Goal: Navigation & Orientation: Find specific page/section

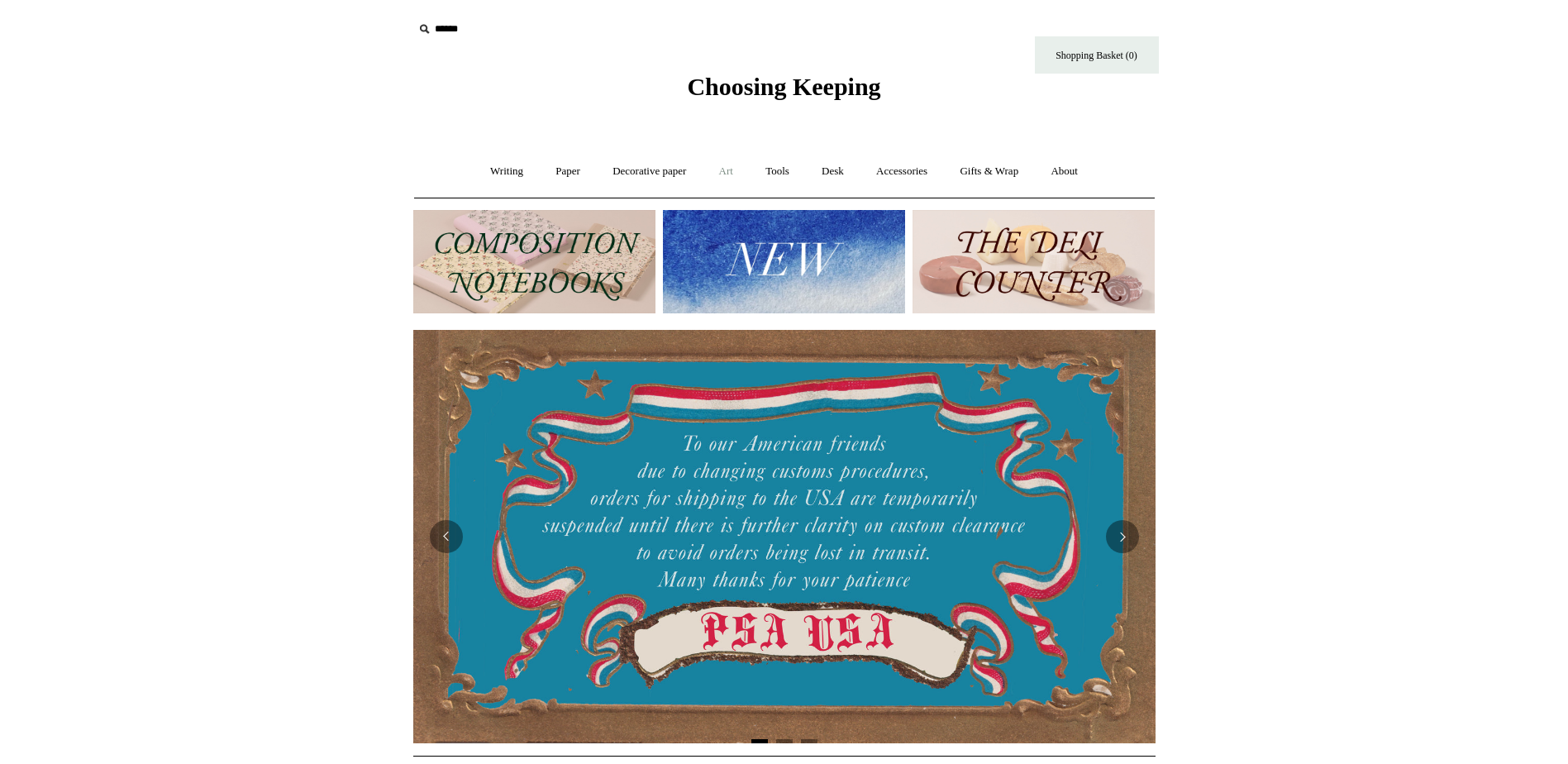
click at [727, 172] on link "Art +" at bounding box center [726, 171] width 44 height 44
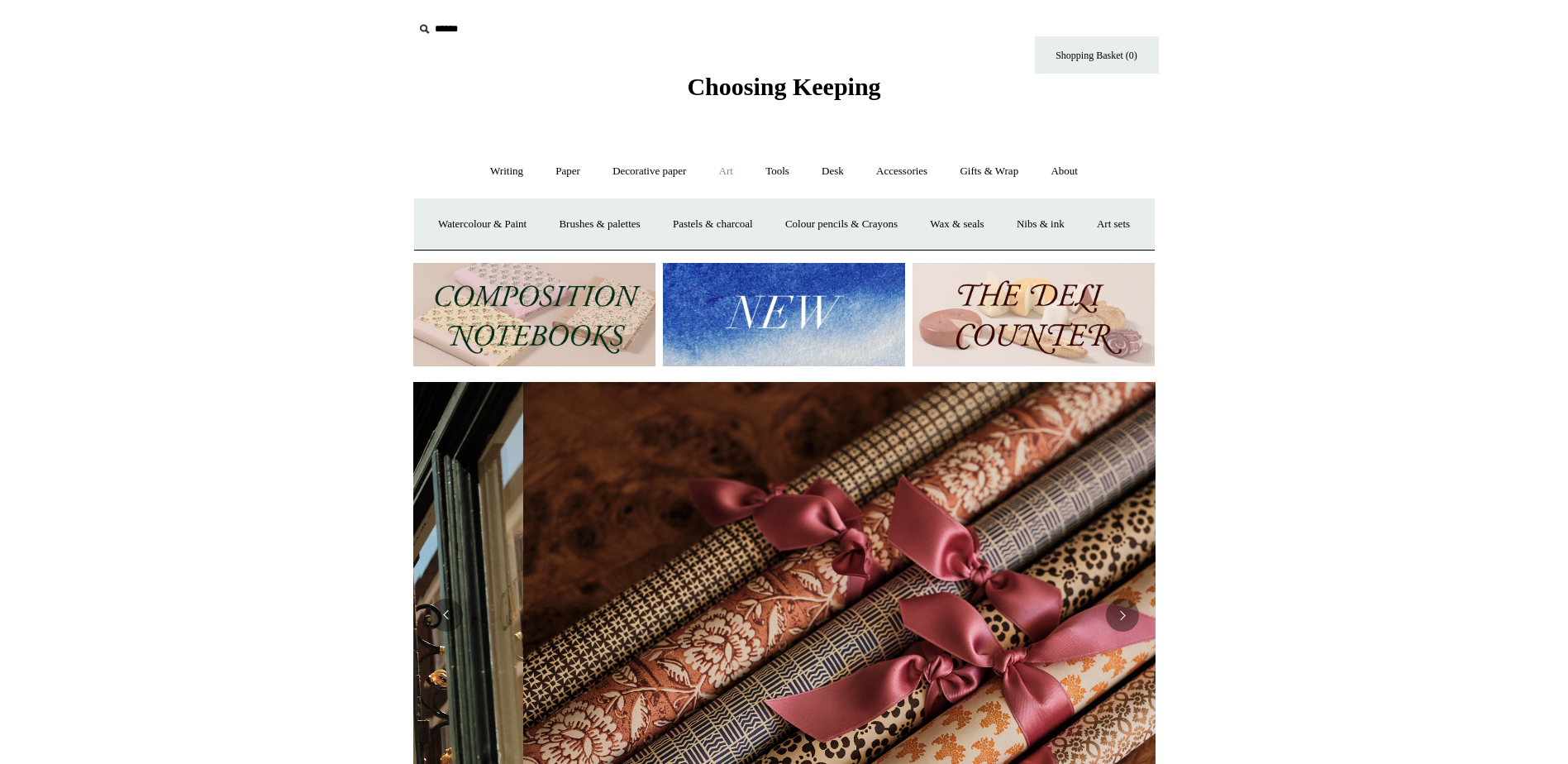
scroll to position [0, 1484]
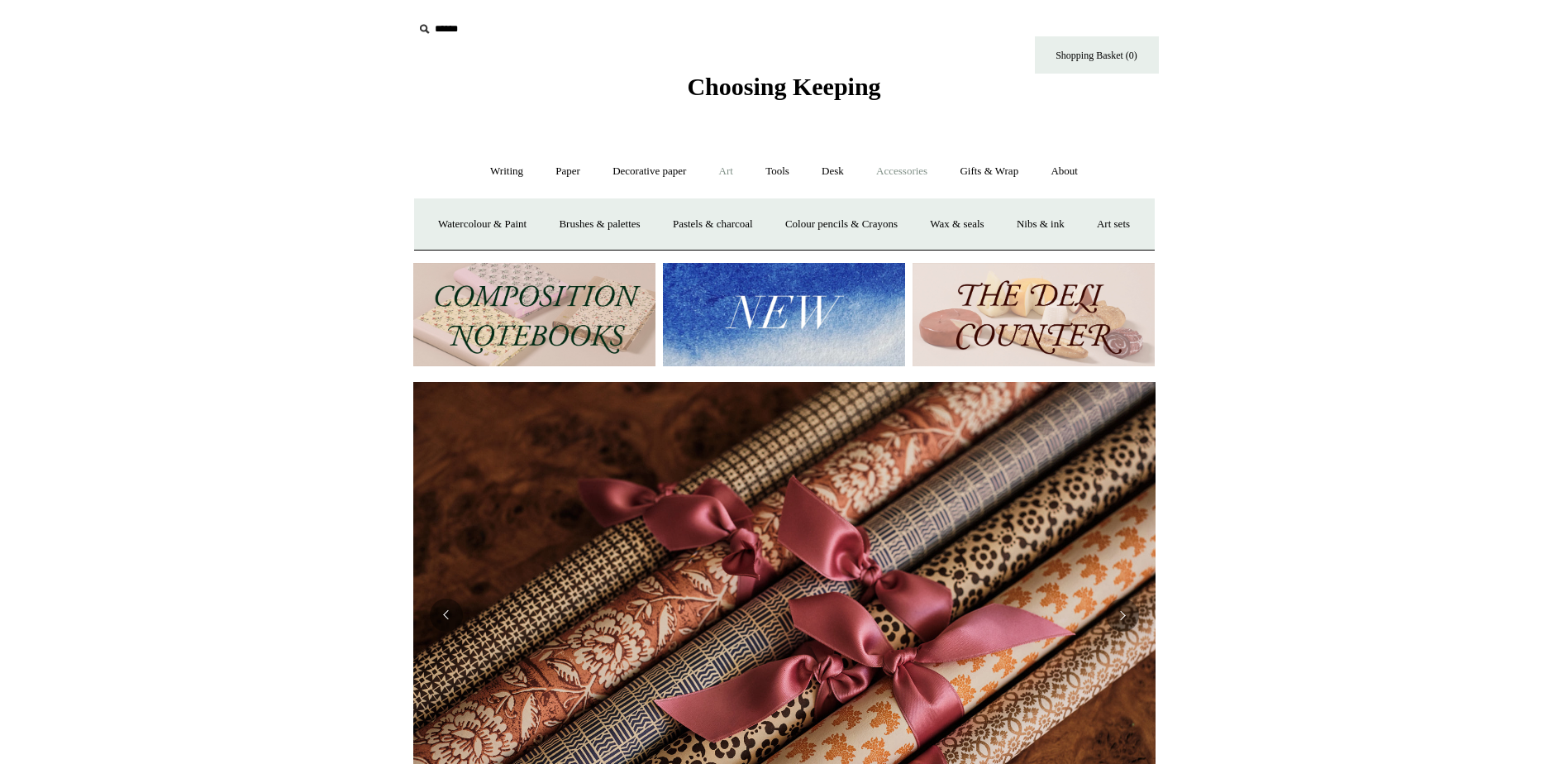
click at [914, 179] on link "Accessories +" at bounding box center [901, 171] width 81 height 44
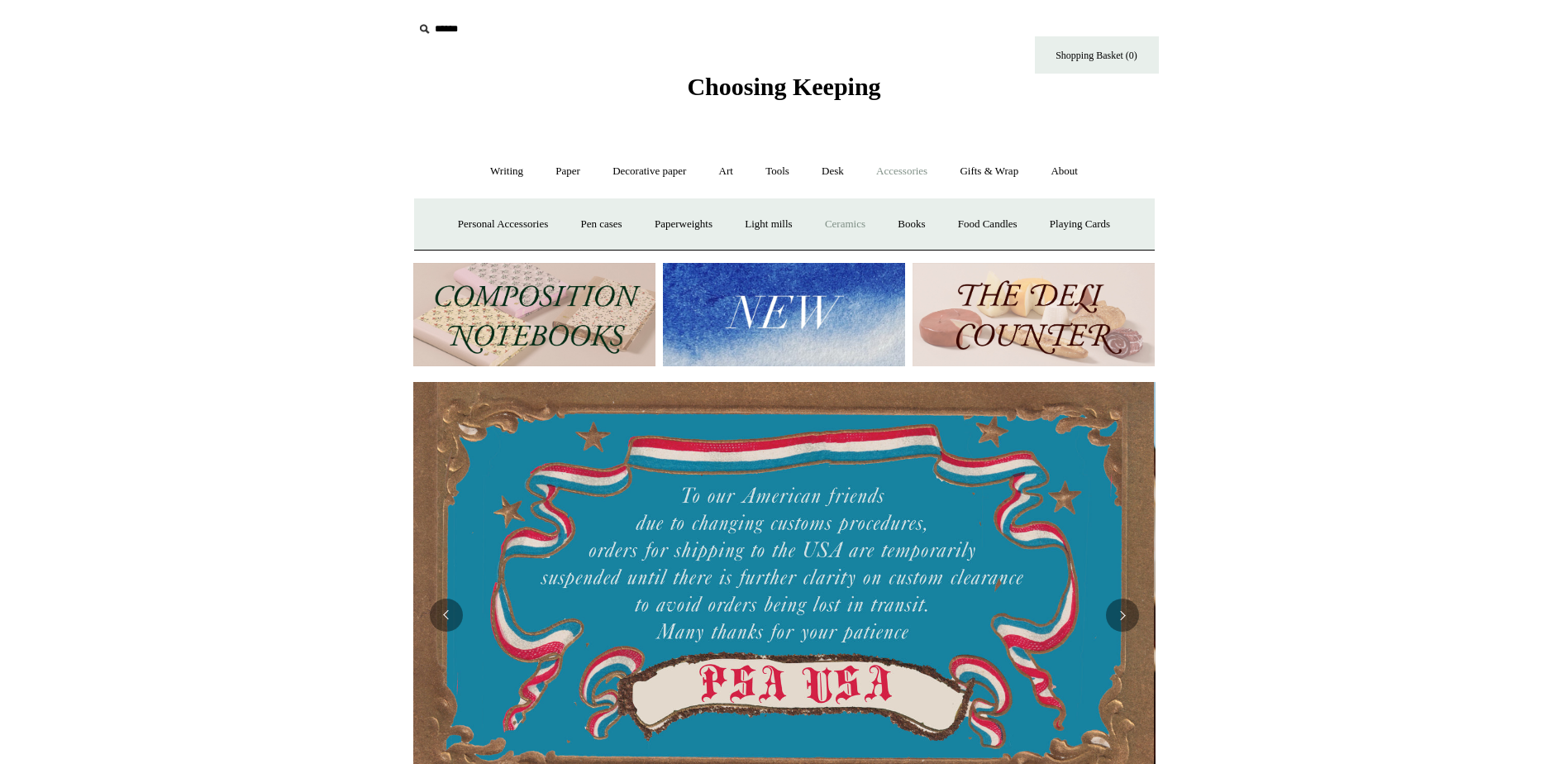
scroll to position [0, 0]
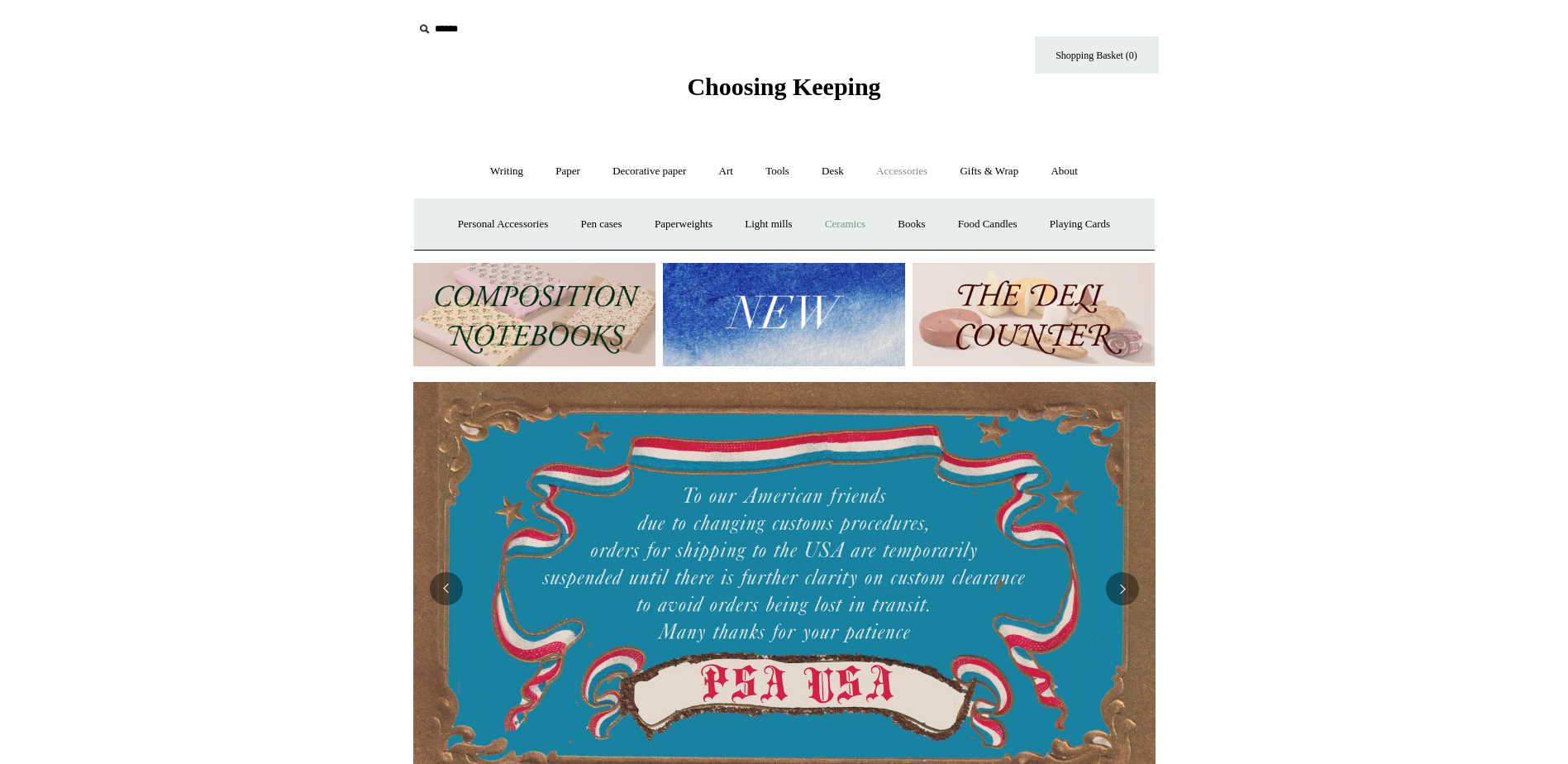
click at [841, 223] on link "Ceramics +" at bounding box center [845, 224] width 70 height 44
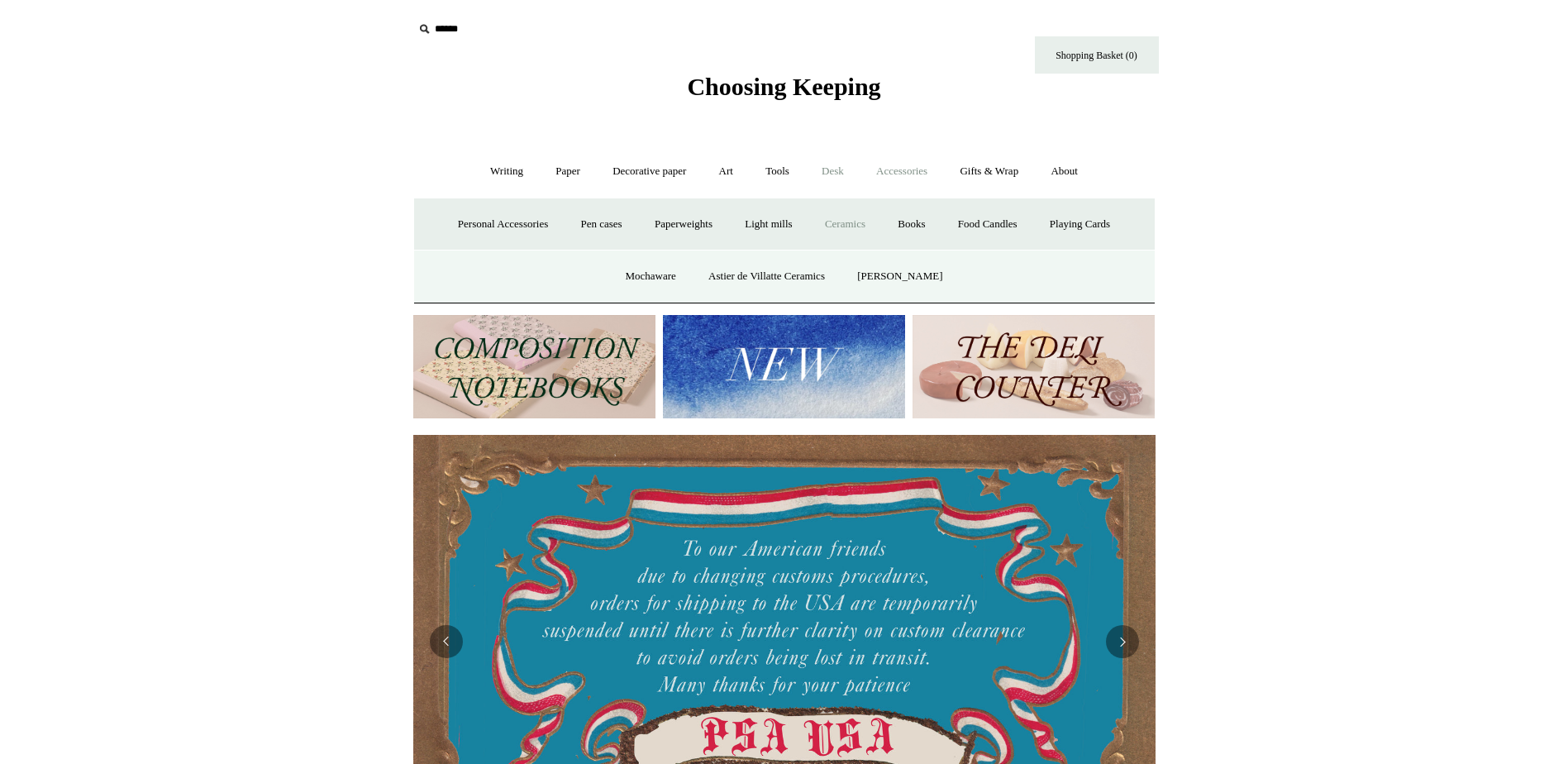
click at [841, 174] on link "Desk +" at bounding box center [833, 171] width 52 height 44
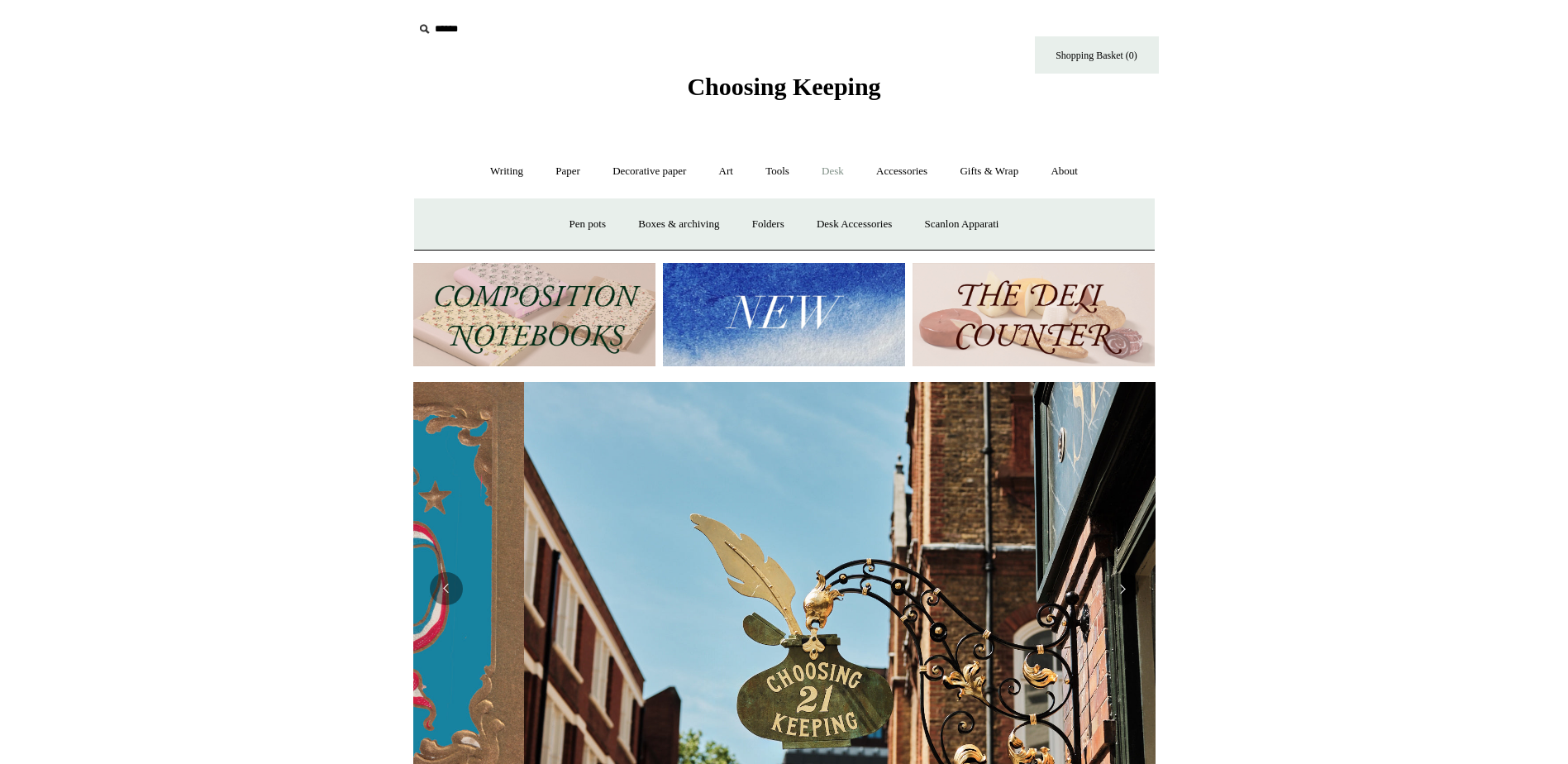
scroll to position [0, 742]
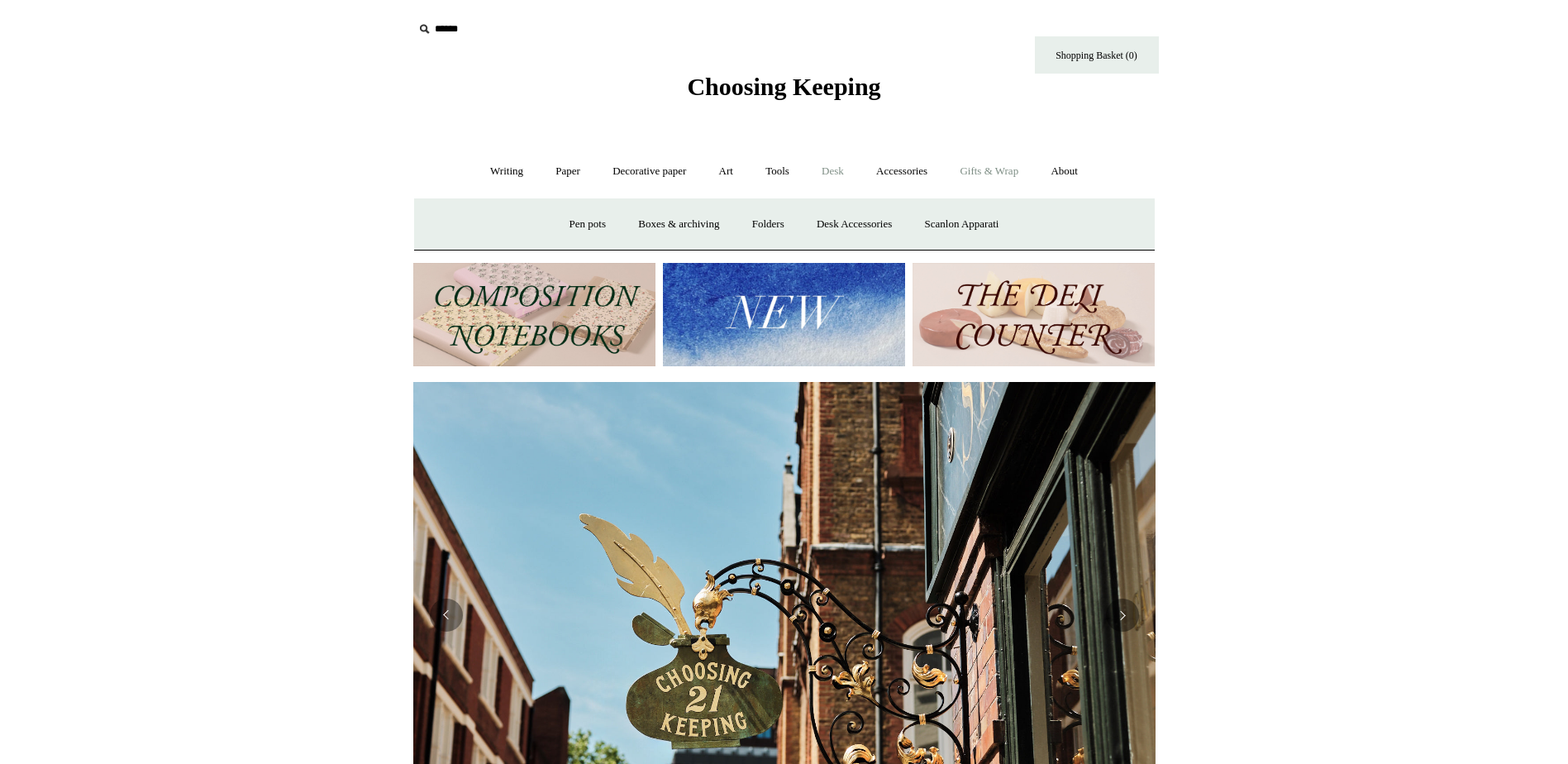
click at [996, 175] on link "Gifts & Wrap +" at bounding box center [989, 171] width 88 height 44
click at [964, 220] on link "Stickers" at bounding box center [956, 224] width 65 height 44
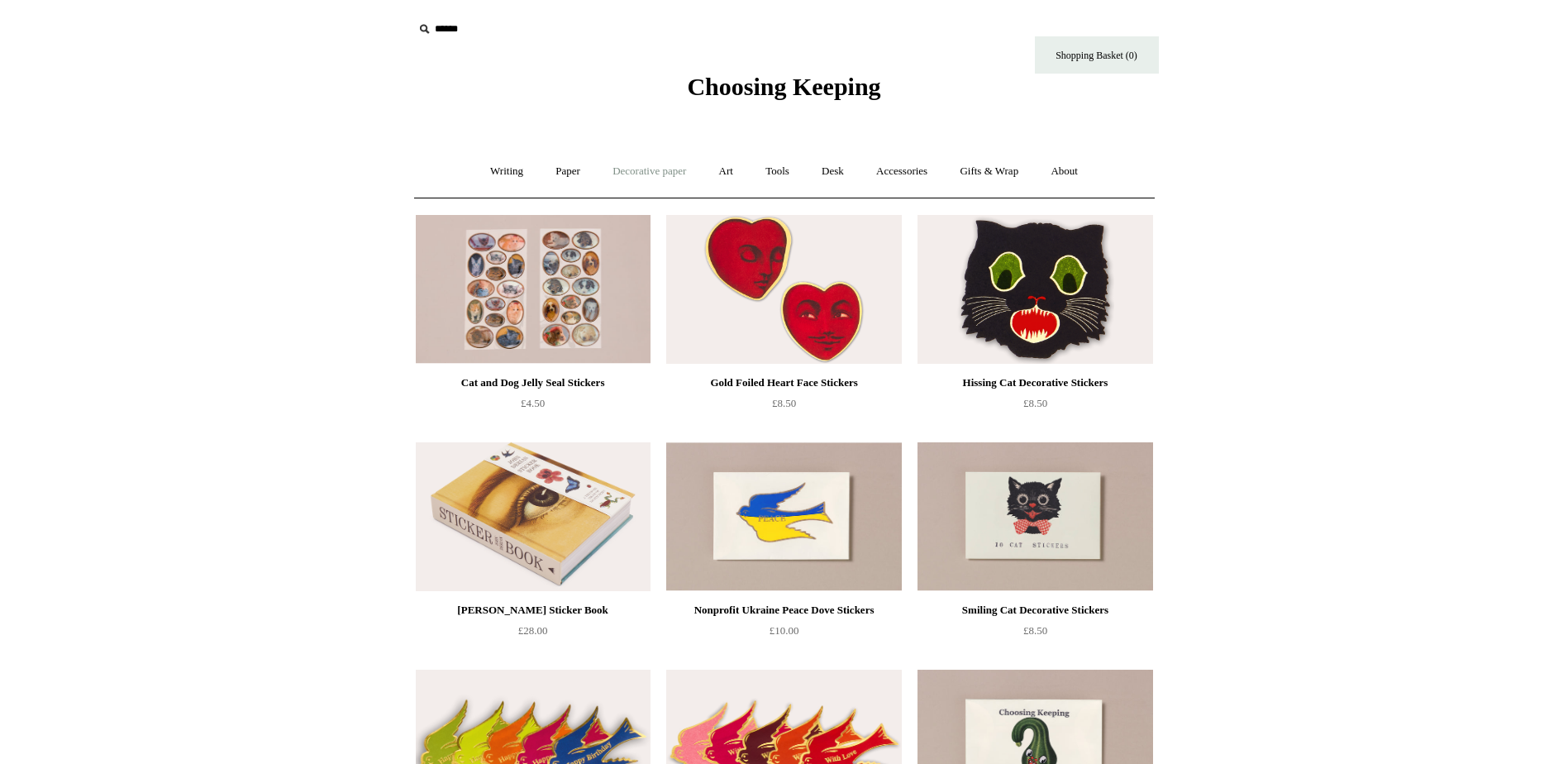
click at [634, 170] on link "Decorative paper +" at bounding box center [649, 171] width 103 height 44
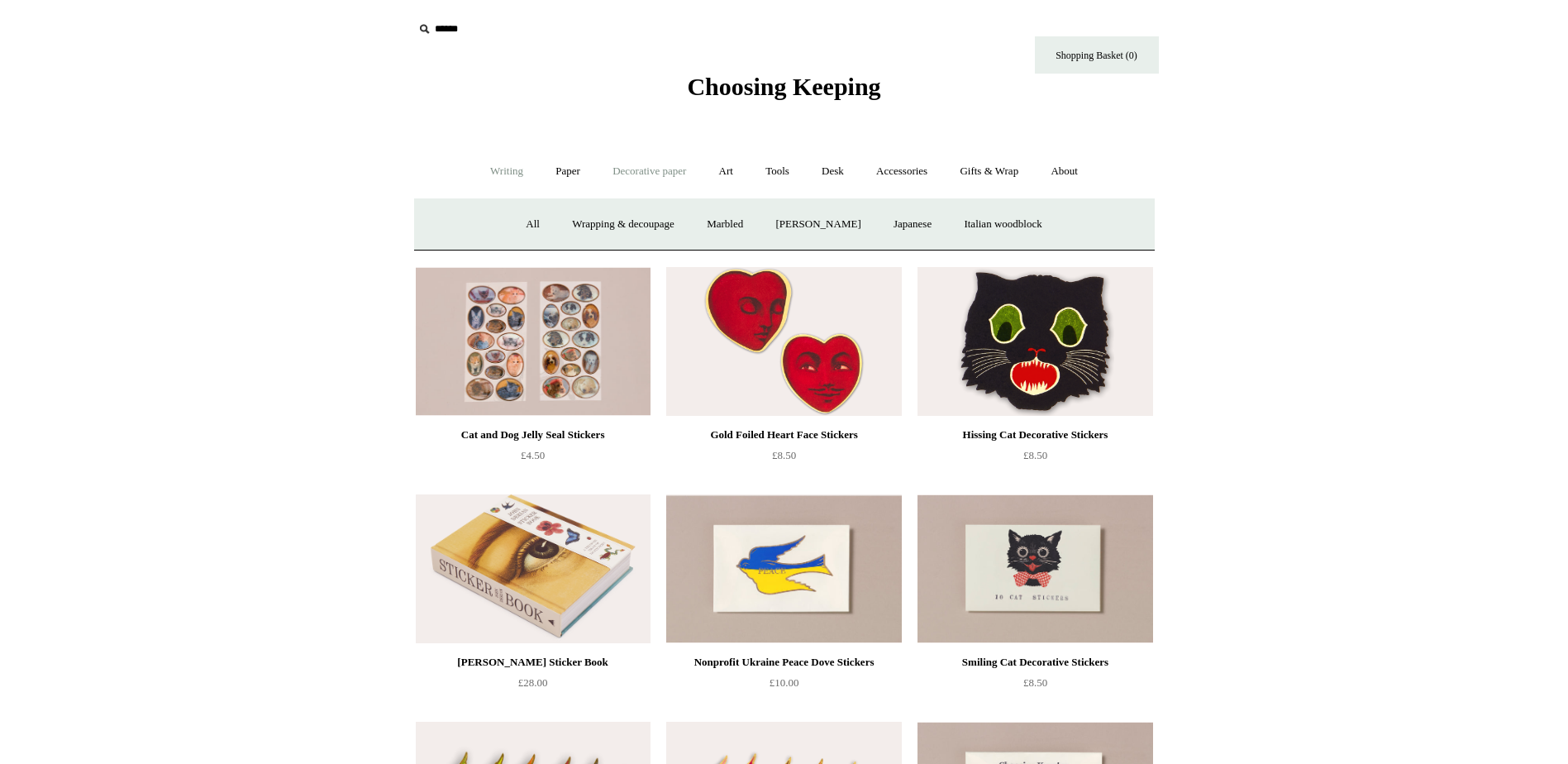
click at [493, 172] on link "Writing +" at bounding box center [506, 171] width 63 height 44
click at [789, 167] on link "Tools +" at bounding box center [777, 171] width 54 height 44
click at [556, 169] on link "Paper +" at bounding box center [568, 171] width 55 height 44
click at [541, 219] on link "Notebooks +" at bounding box center [552, 224] width 76 height 44
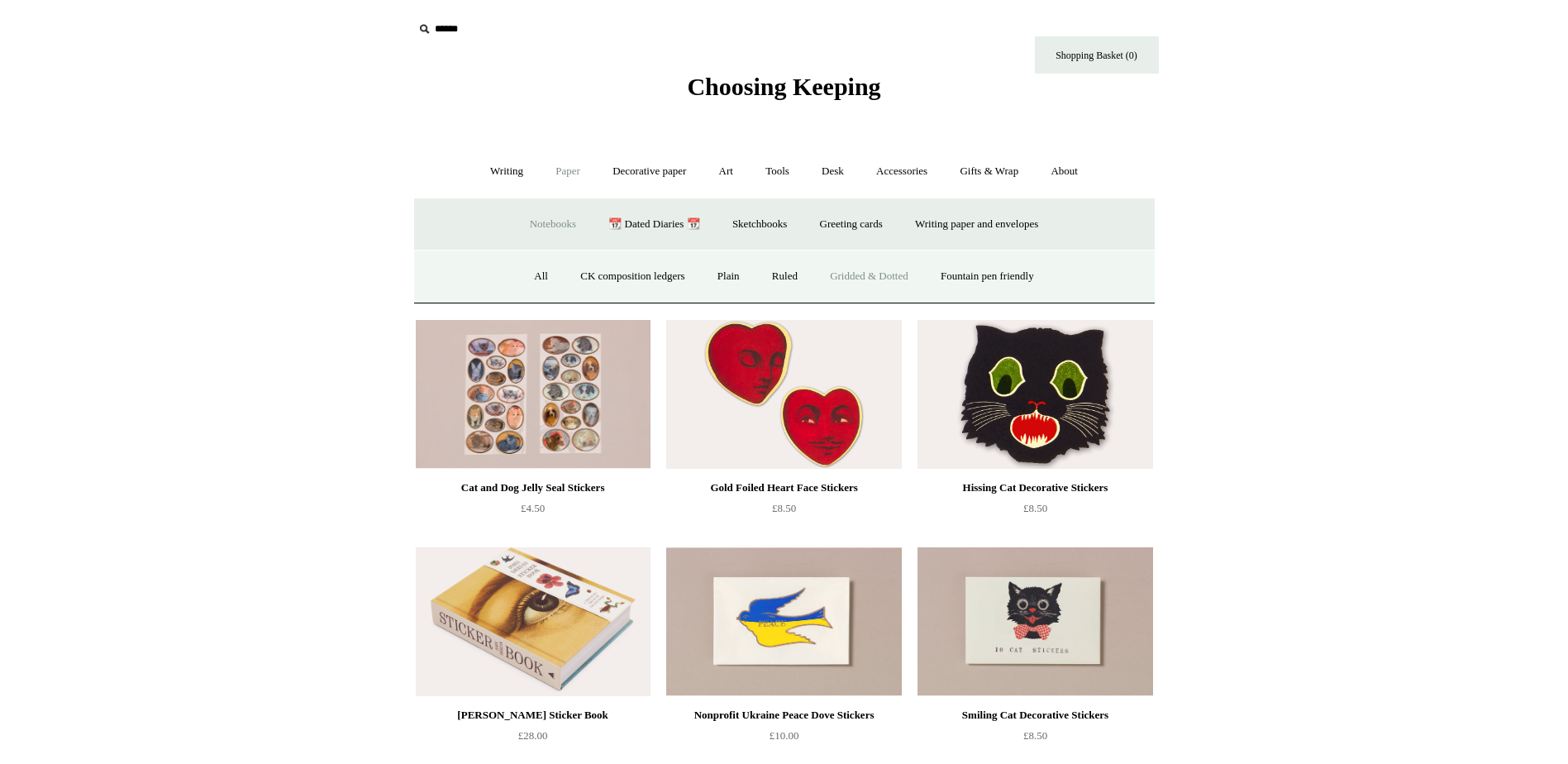
click at [889, 276] on link "Gridded & Dotted" at bounding box center [869, 276] width 108 height 44
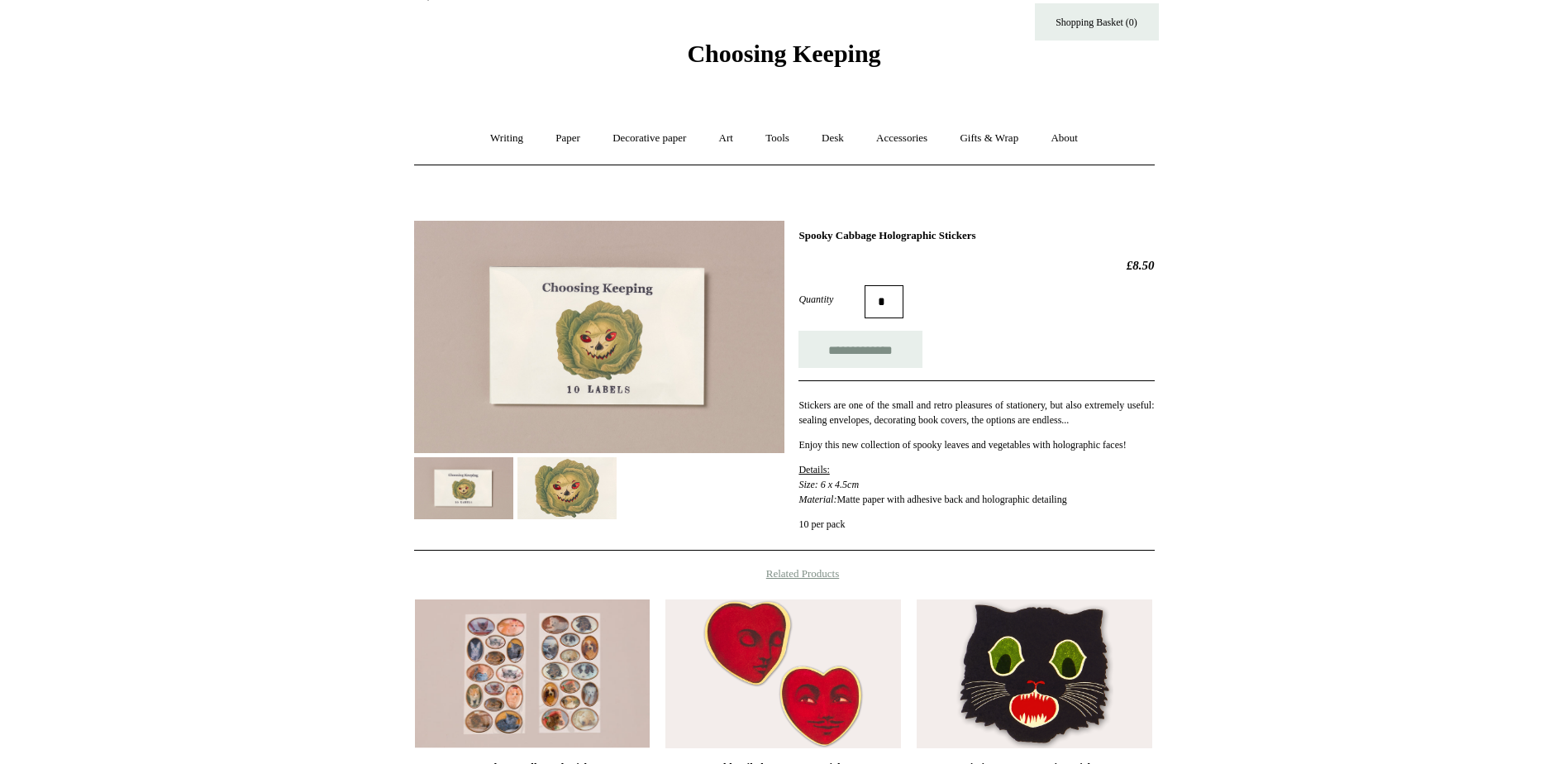
scroll to position [83, 0]
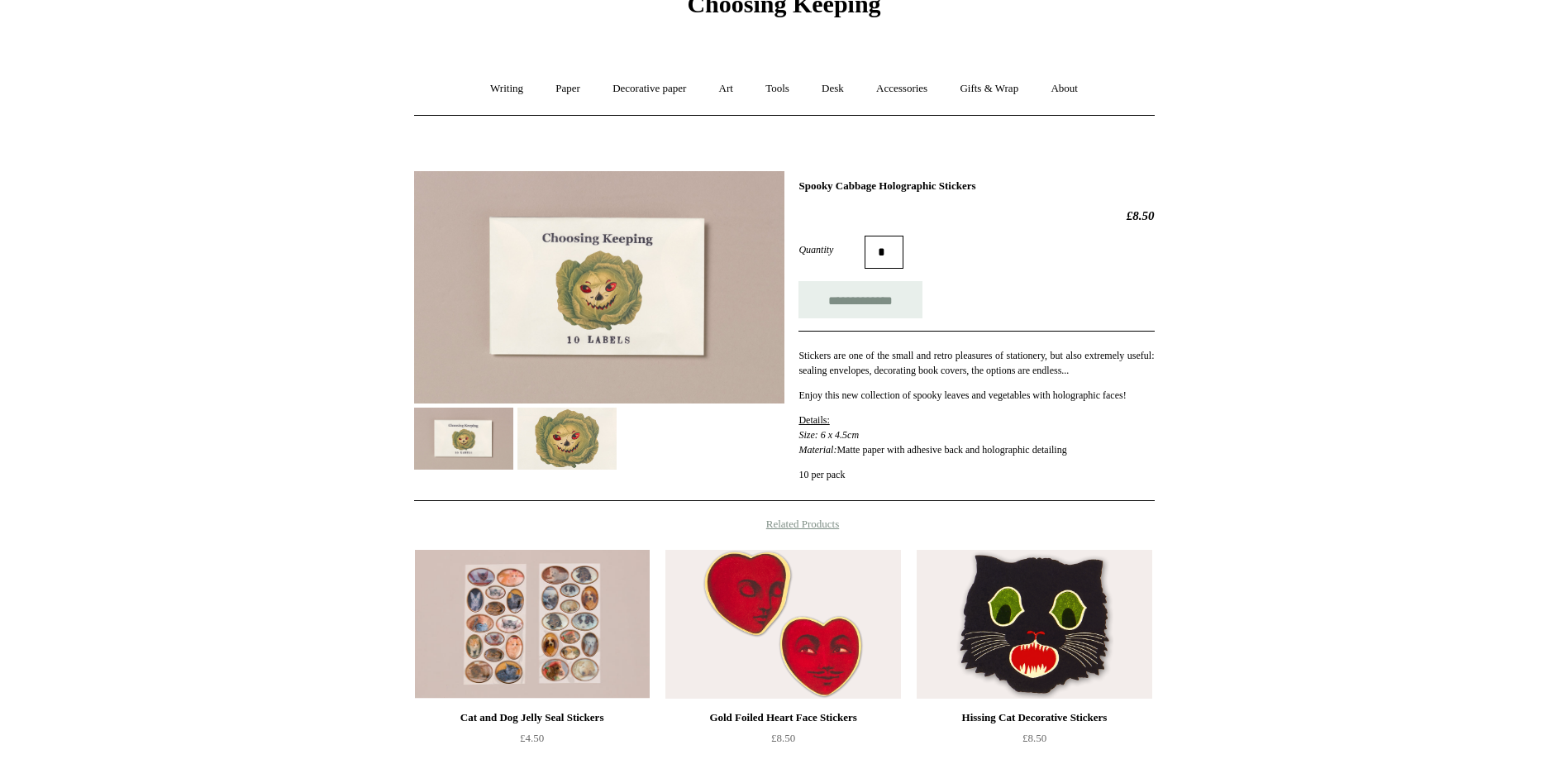
click at [595, 431] on img at bounding box center [567, 438] width 99 height 62
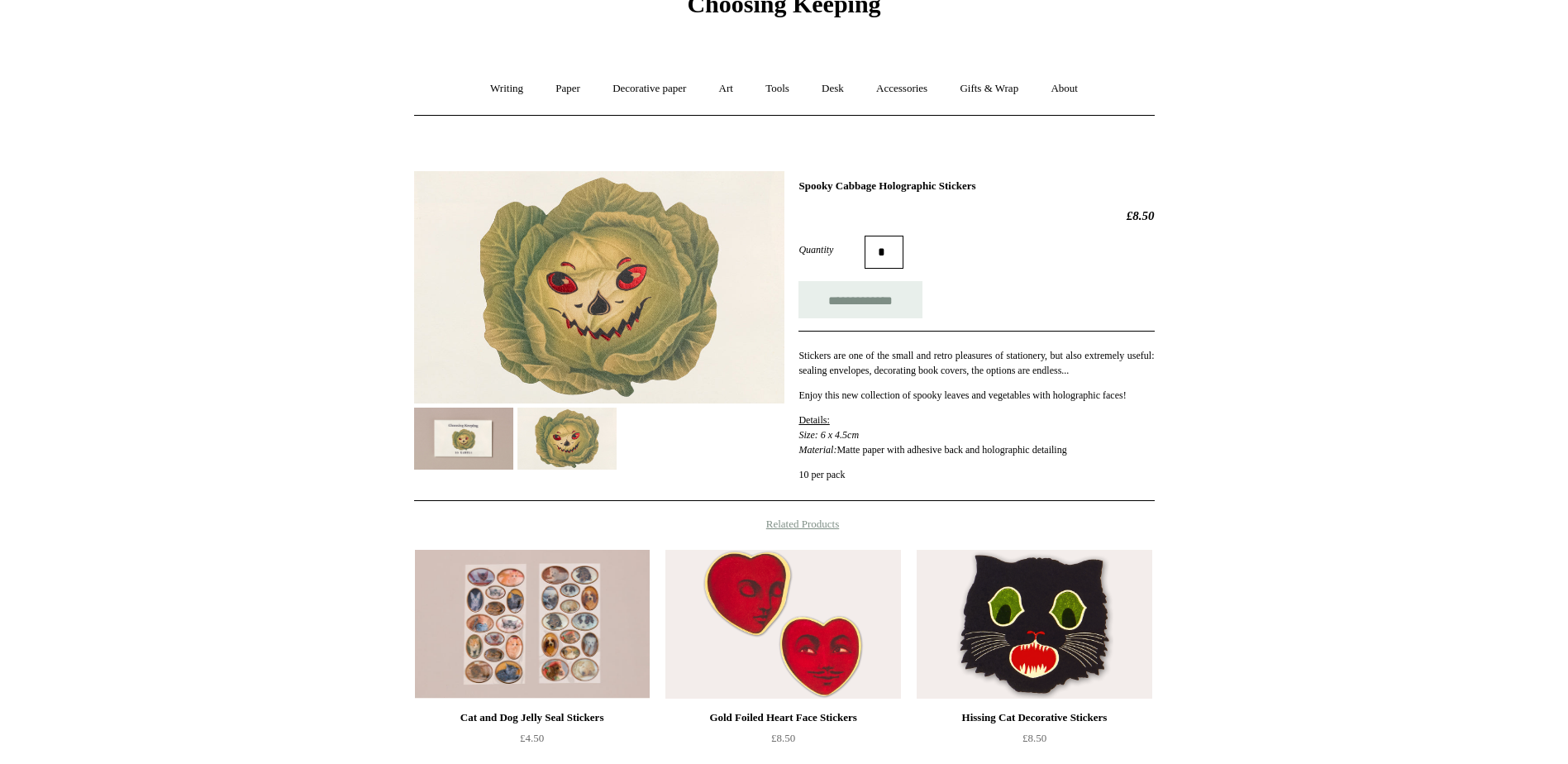
click at [475, 440] on img at bounding box center [463, 438] width 99 height 62
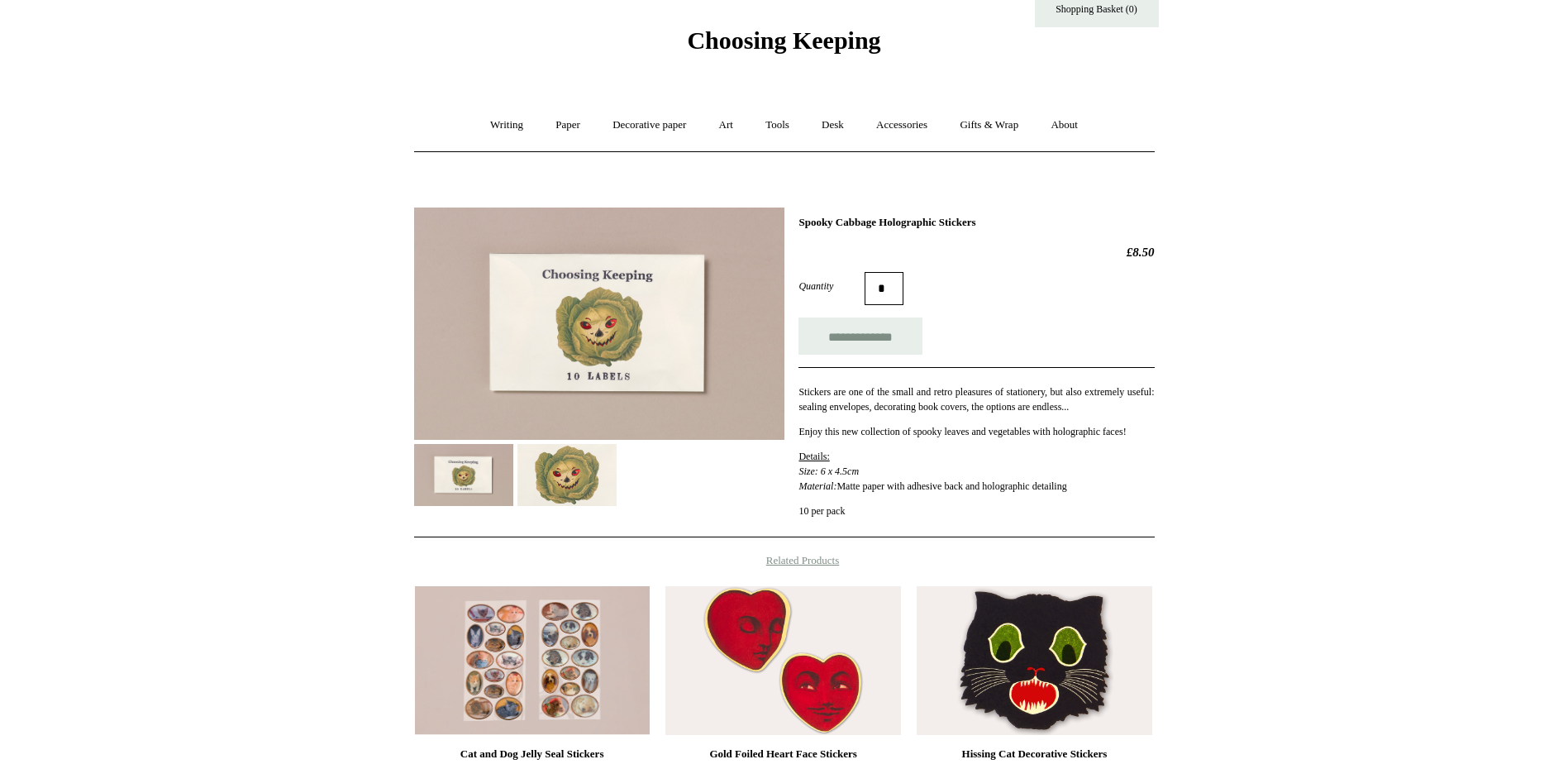
scroll to position [0, 0]
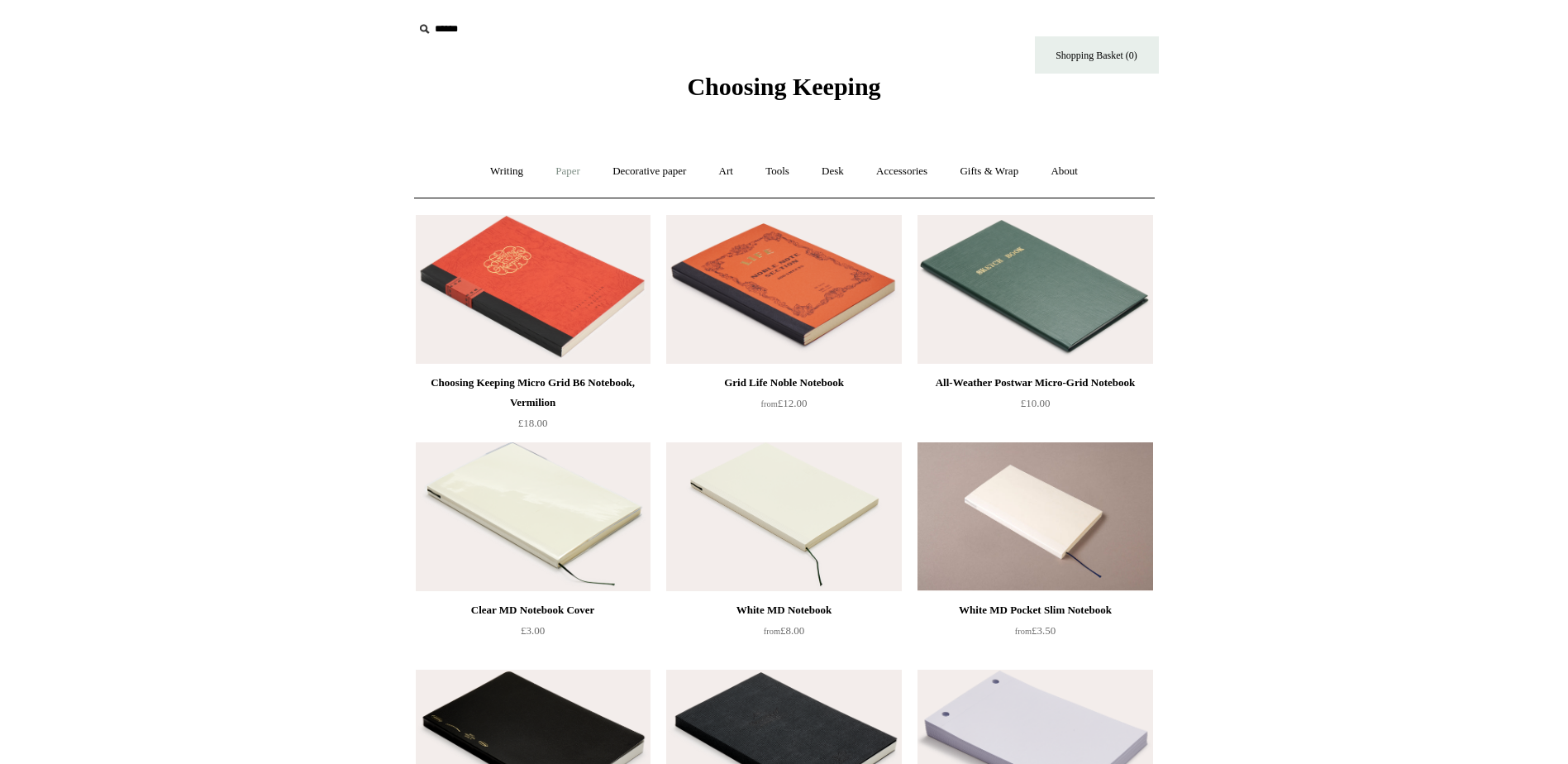
click at [567, 170] on link "Paper +" at bounding box center [568, 171] width 55 height 44
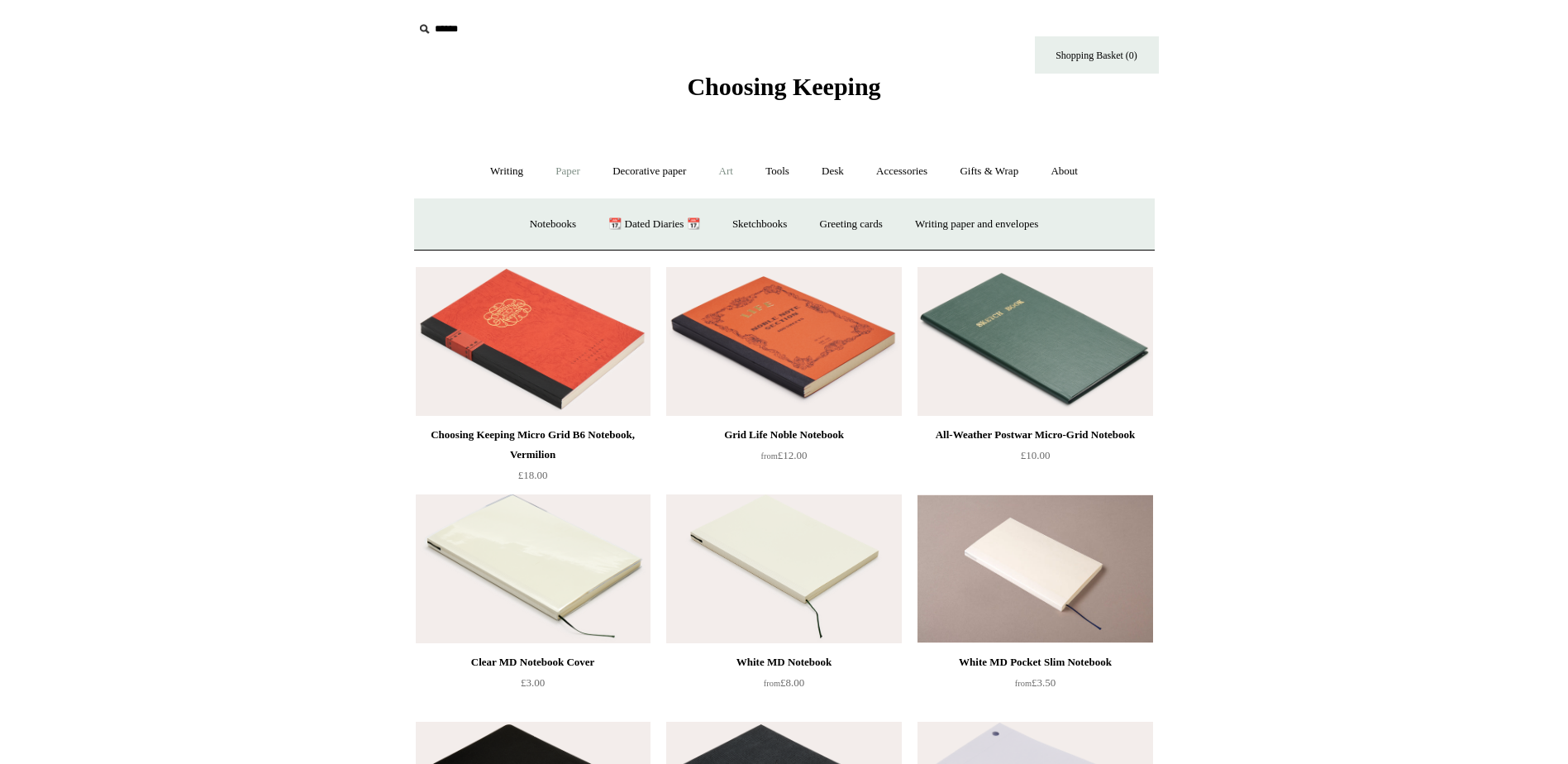
click at [729, 172] on link "Art +" at bounding box center [726, 171] width 44 height 44
click at [792, 175] on link "Tools +" at bounding box center [777, 171] width 54 height 44
click at [836, 172] on link "Desk +" at bounding box center [833, 171] width 52 height 44
click at [918, 177] on link "Accessories +" at bounding box center [901, 171] width 81 height 44
click at [918, 220] on link "Books" at bounding box center [910, 224] width 57 height 44
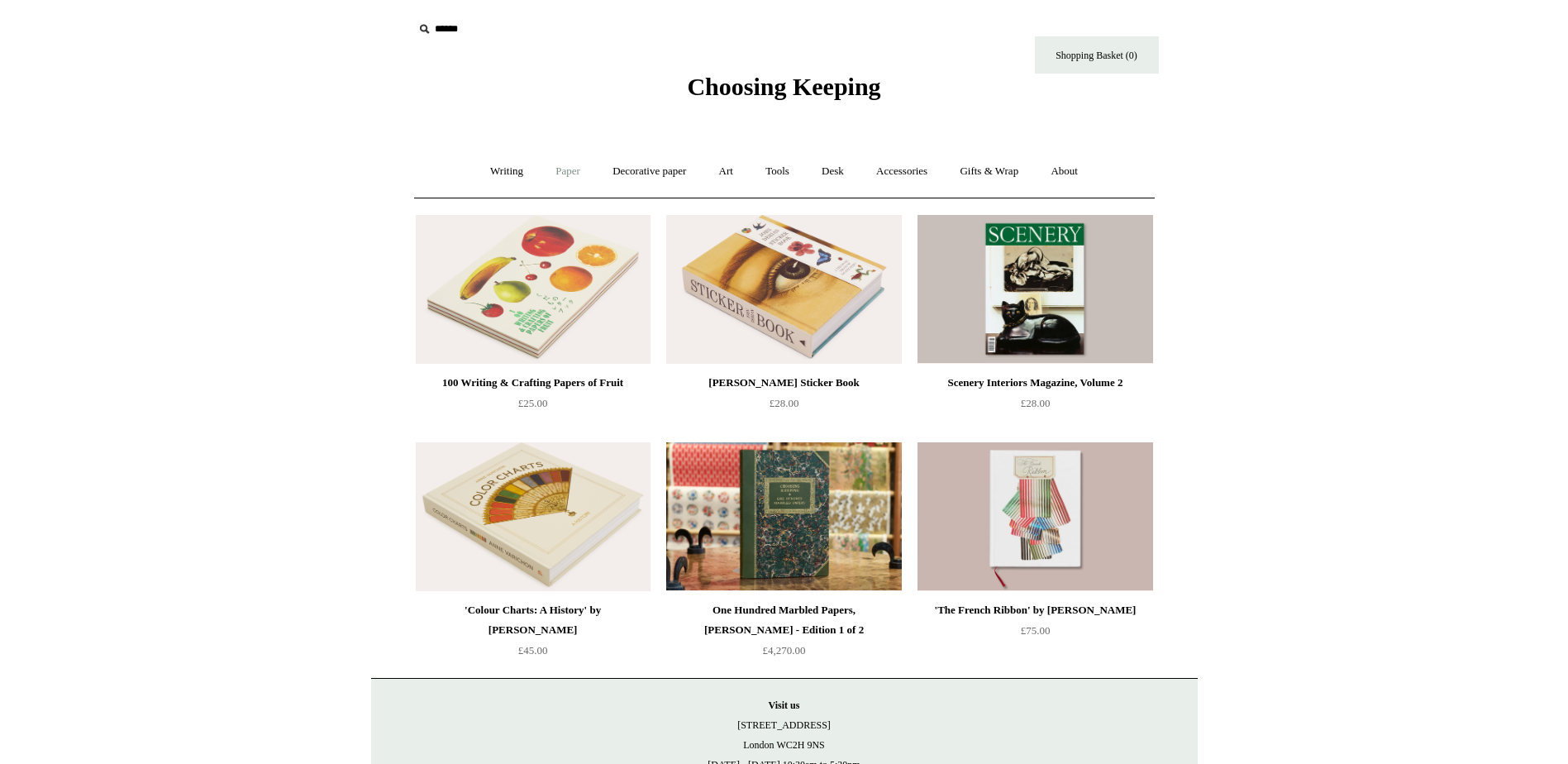
click at [568, 177] on link "Paper +" at bounding box center [568, 171] width 55 height 44
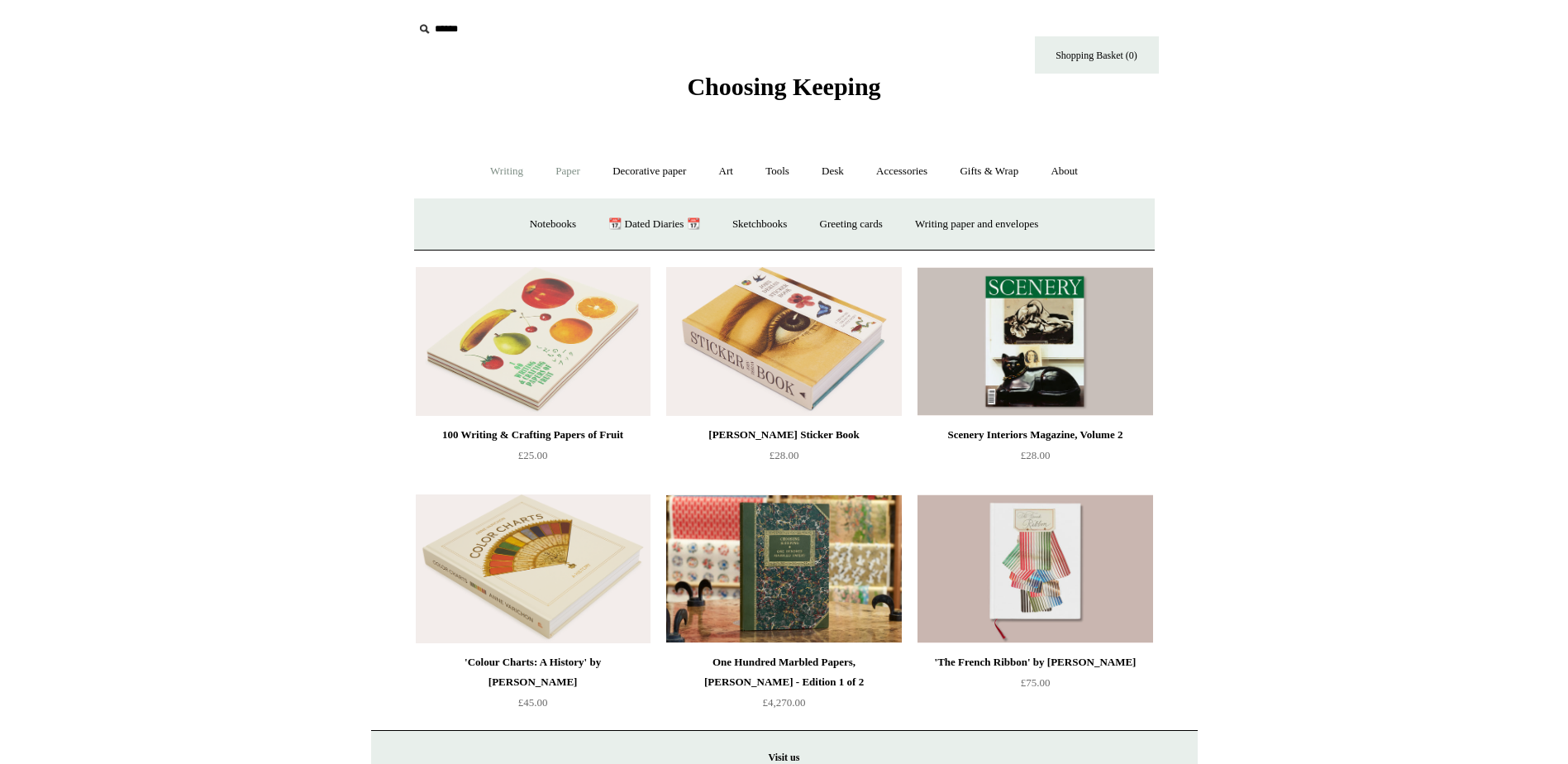
click at [516, 177] on link "Writing +" at bounding box center [506, 171] width 63 height 44
click at [574, 222] on link "Fountain pens +" at bounding box center [582, 224] width 90 height 44
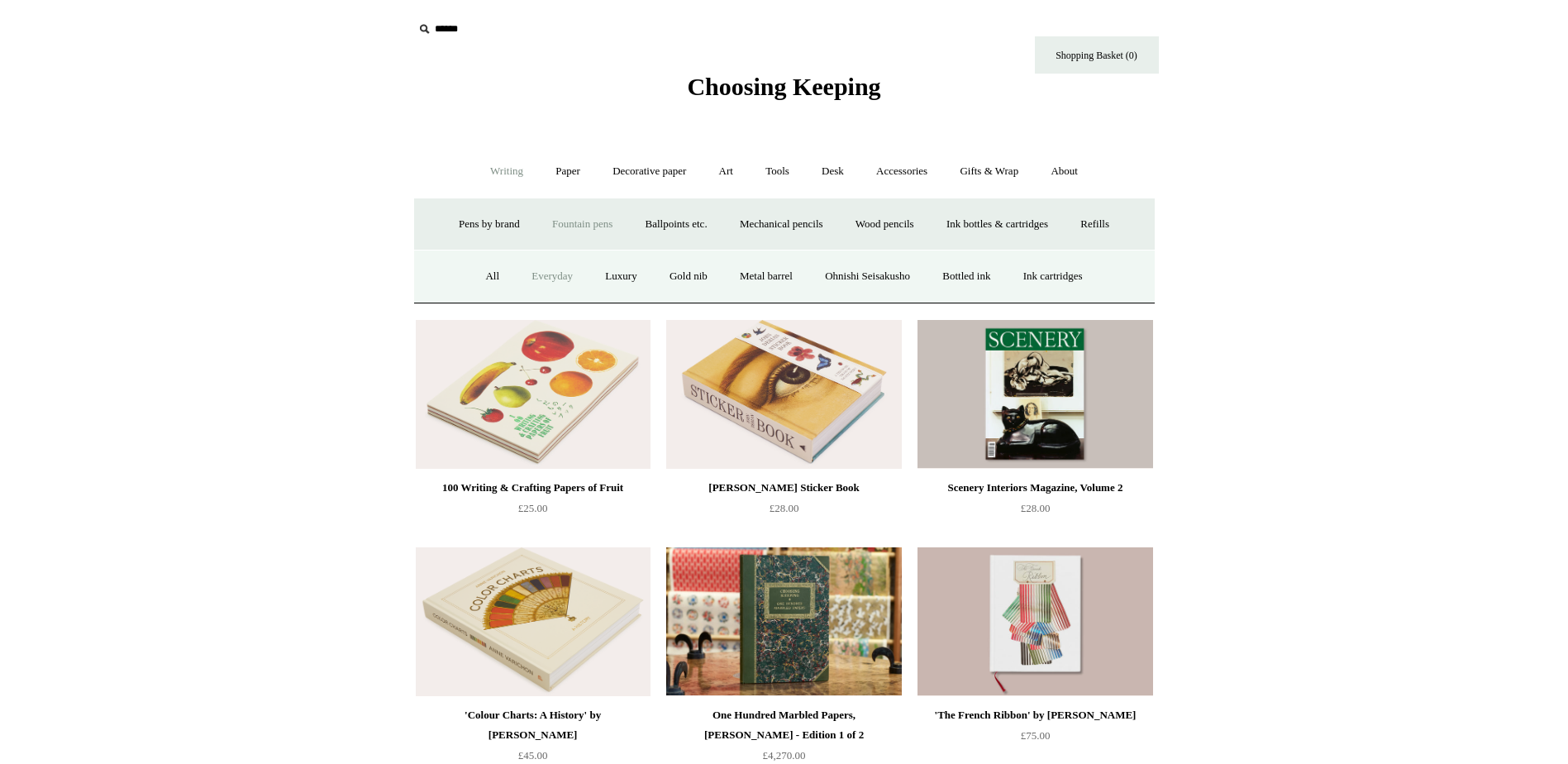
click at [523, 279] on link "Everyday" at bounding box center [551, 276] width 71 height 44
